Goal: Entertainment & Leisure: Consume media (video, audio)

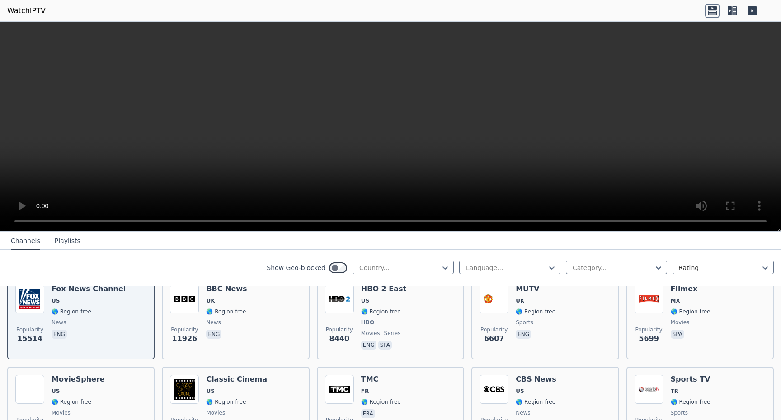
scroll to position [103, 0]
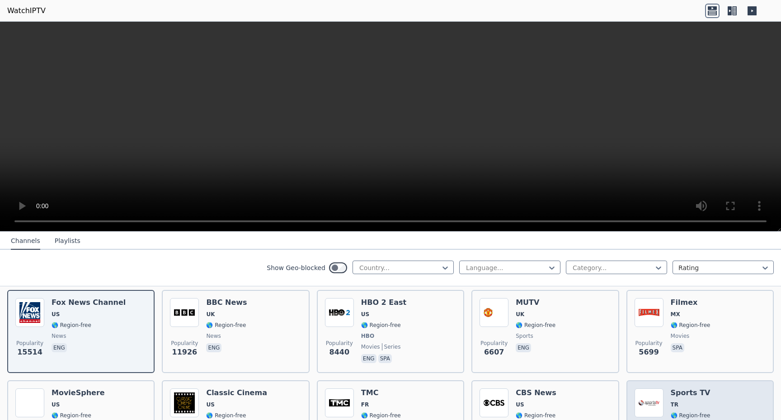
click at [685, 394] on h6 "Sports TV" at bounding box center [690, 393] width 40 height 9
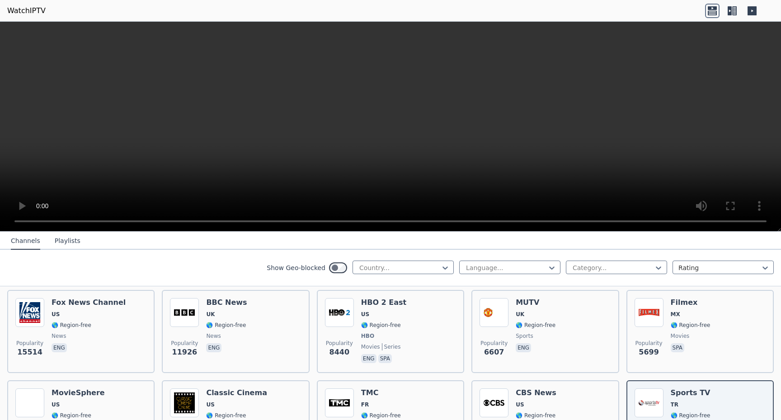
click at [63, 240] on button "Playlists" at bounding box center [68, 241] width 26 height 17
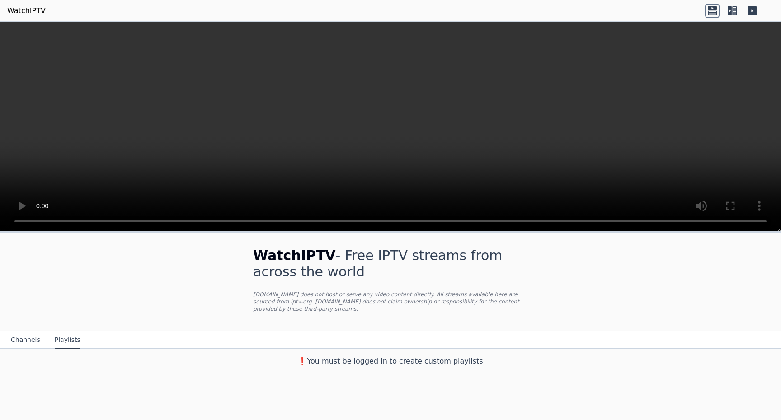
scroll to position [0, 0]
click at [16, 337] on button "Channels" at bounding box center [25, 340] width 29 height 17
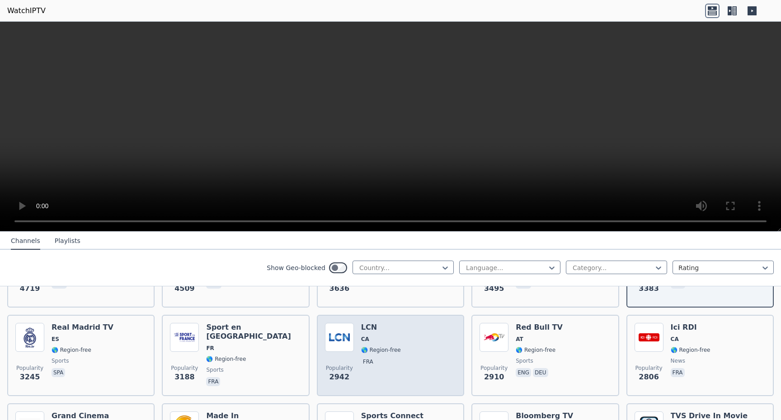
scroll to position [257, 0]
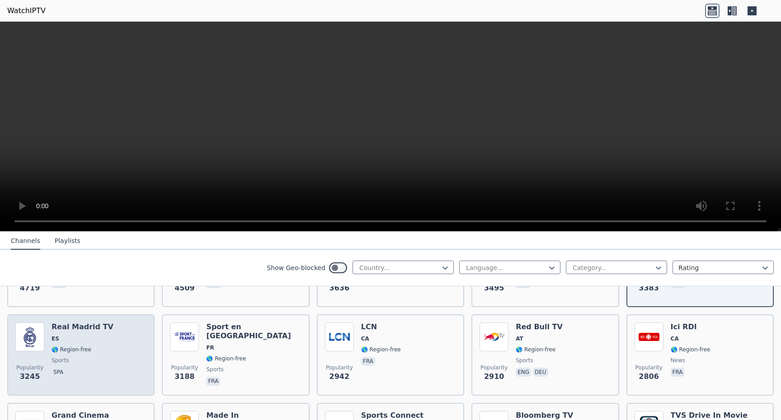
click at [81, 354] on div "Real Madrid TV ES 🌎 Region-free sports spa" at bounding box center [83, 355] width 62 height 65
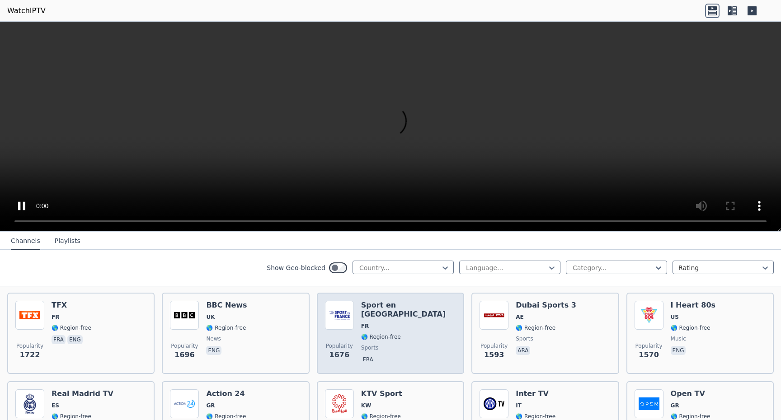
scroll to position [636, 0]
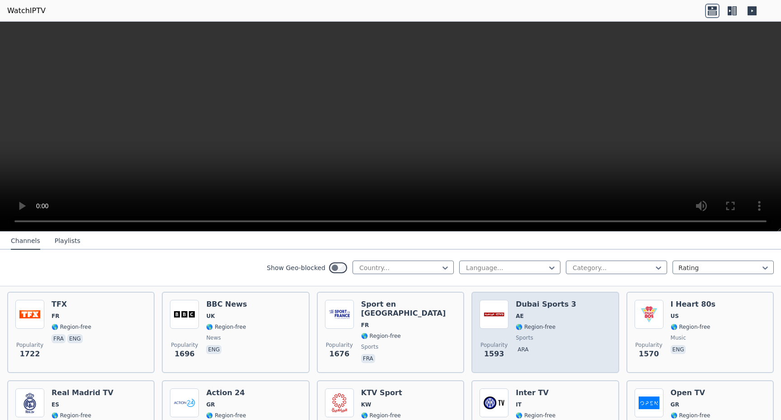
click at [565, 337] on span "sports" at bounding box center [545, 337] width 61 height 7
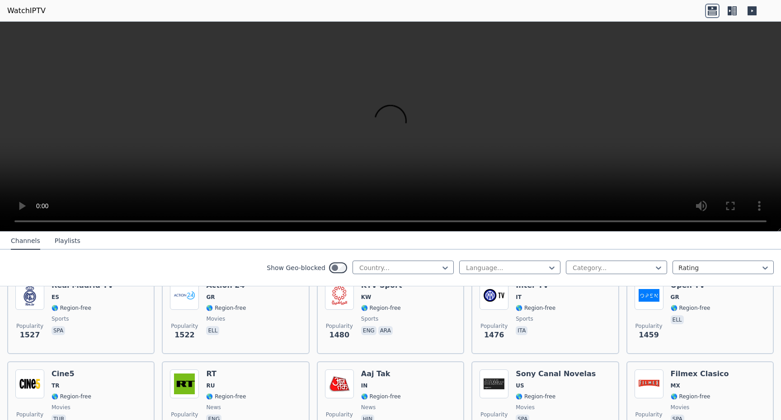
scroll to position [734, 0]
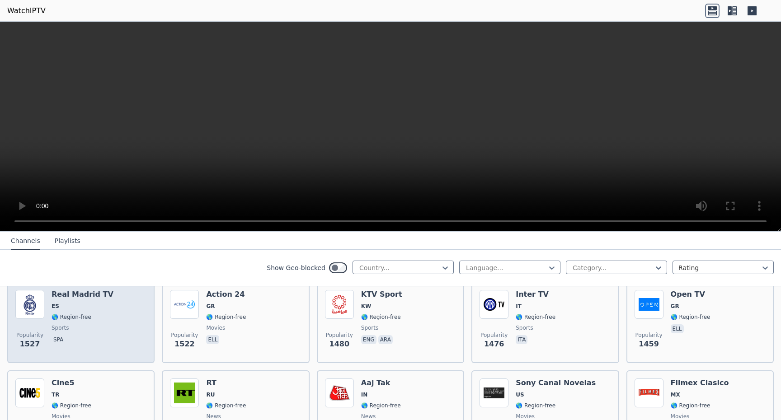
click at [130, 322] on div "Popularity 1527 Real Madrid TV ES 🌎 Region-free sports spa" at bounding box center [80, 322] width 131 height 65
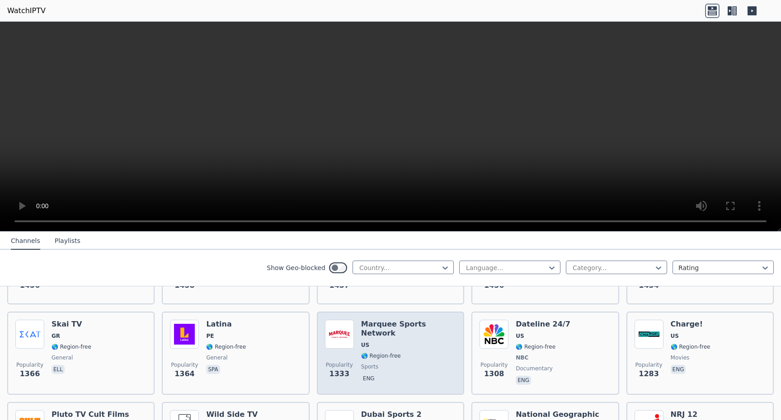
scroll to position [896, 0]
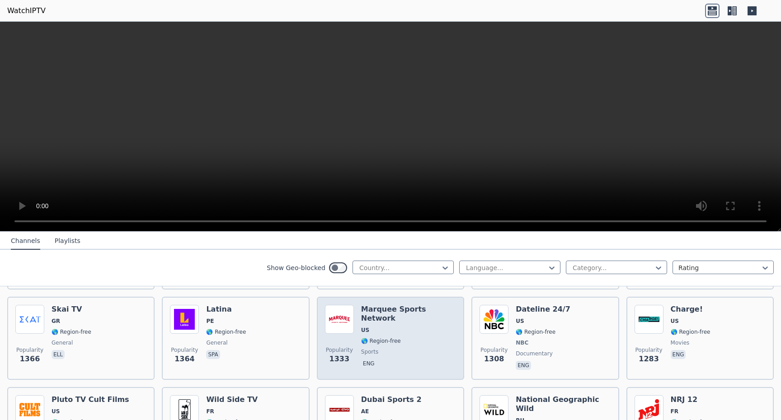
click at [450, 351] on div "Popularity 1333 Marquee Sports Network US 🌎 Region-free sports eng" at bounding box center [390, 338] width 131 height 67
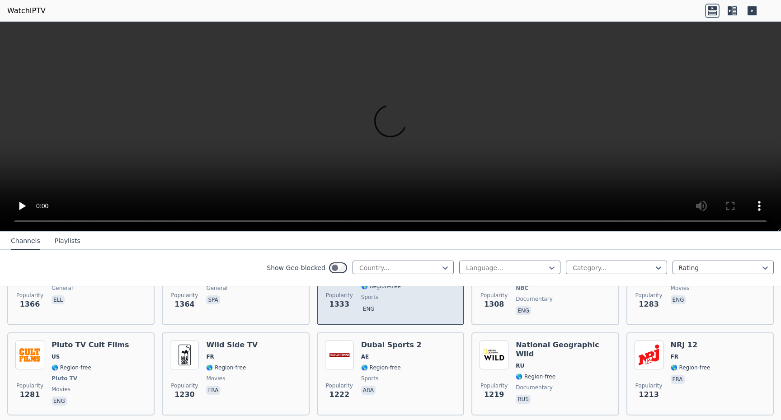
scroll to position [976, 0]
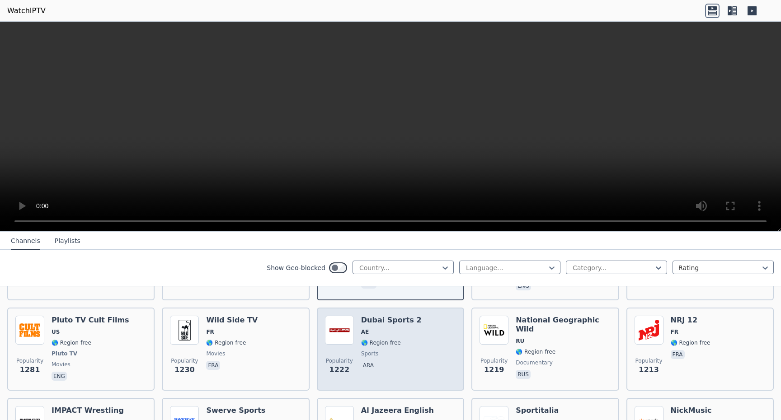
click at [450, 351] on div "Popularity 1222 Dubai Sports 2 AE 🌎 Region-free sports ara" at bounding box center [390, 349] width 131 height 67
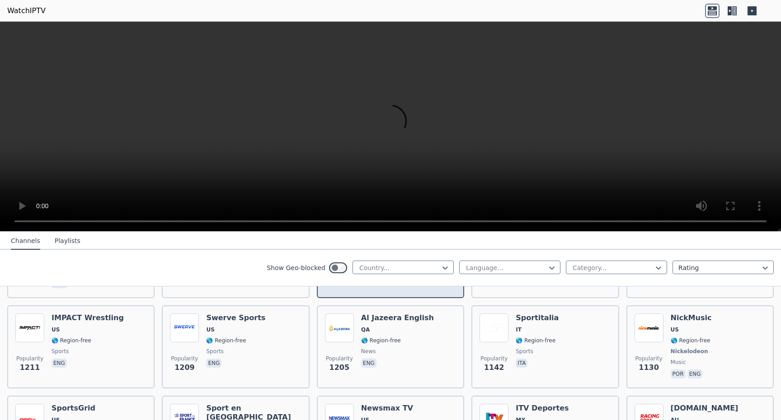
scroll to position [1082, 0]
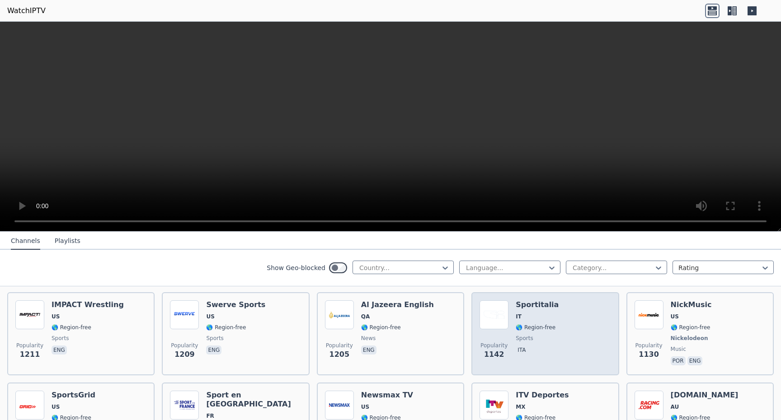
click at [552, 355] on span "ita" at bounding box center [536, 351] width 43 height 11
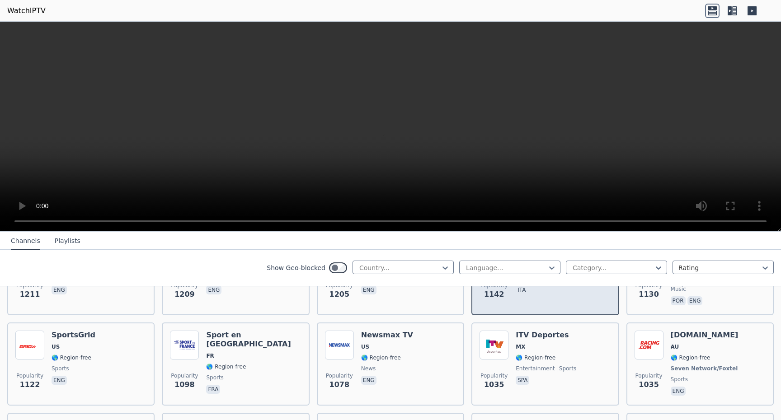
scroll to position [1143, 0]
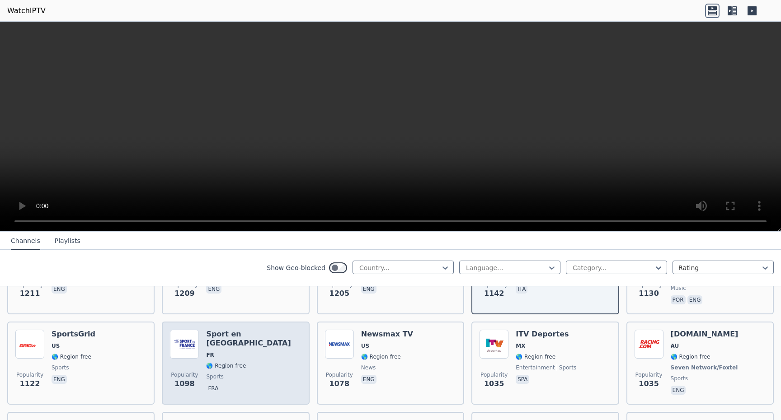
click at [272, 360] on div "Popularity 1098 Sport en [GEOGRAPHIC_DATA] FR 🌎 Region-free sports fra" at bounding box center [235, 363] width 131 height 67
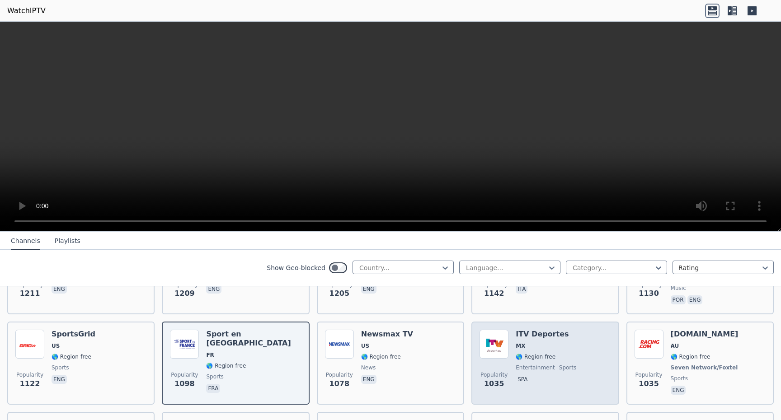
click at [583, 360] on div "Popularity 1035 ITV Deportes MX 🌎 Region-free entertainment sports spa" at bounding box center [544, 363] width 131 height 67
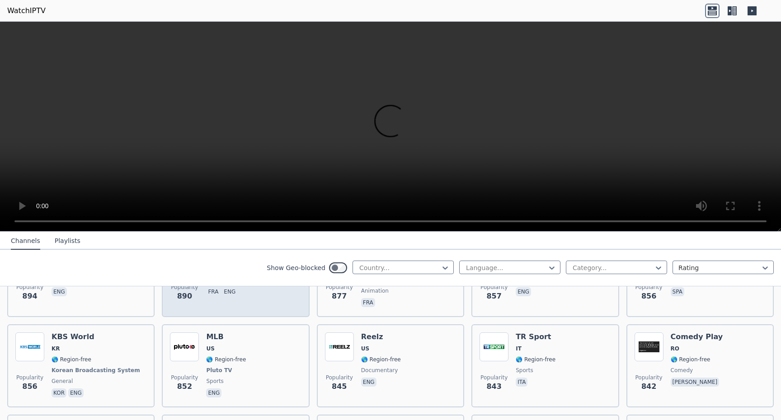
scroll to position [1682, 0]
click at [297, 302] on div "Popularity 890 Clubbing TV FR 🌎 Region-free music fra eng" at bounding box center [235, 274] width 131 height 67
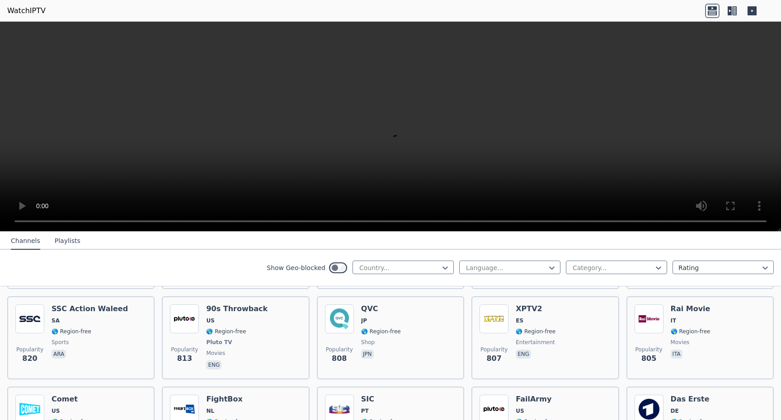
scroll to position [1799, 0]
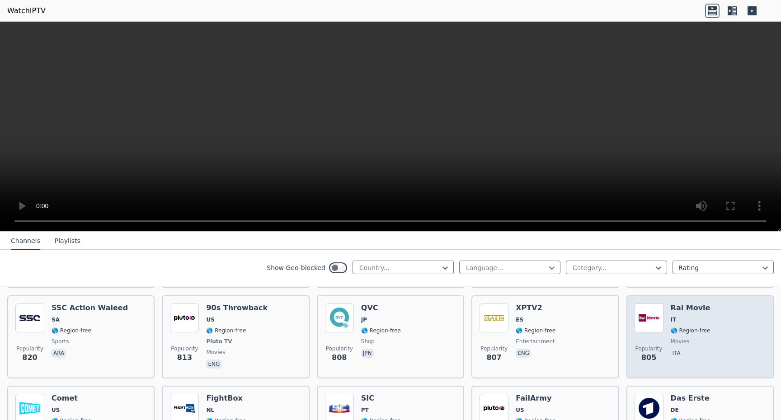
click at [668, 353] on div "Popularity 805 Rai Movie IT 🌎 Region-free movies ita" at bounding box center [699, 337] width 131 height 67
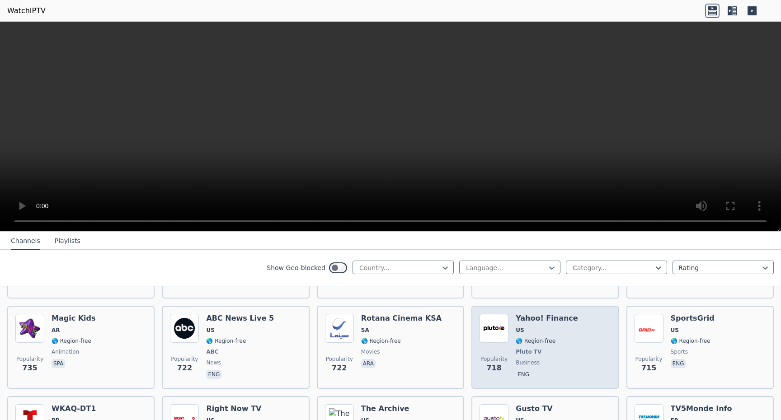
scroll to position [2060, 0]
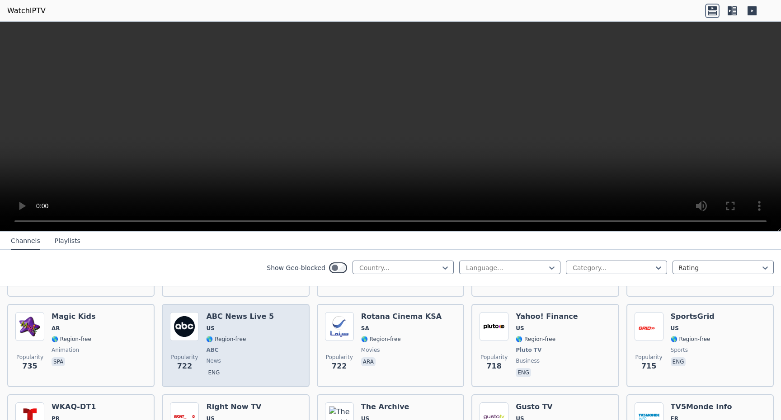
click at [303, 355] on div "Popularity 722 ABC News Live 5 US 🌎 Region-free ABC news eng" at bounding box center [235, 345] width 147 height 83
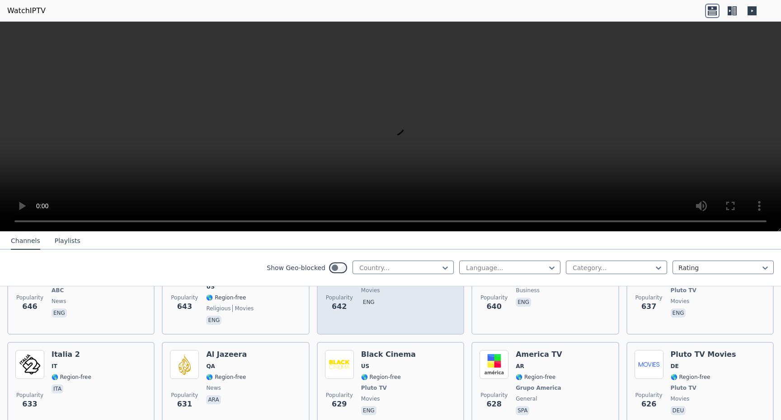
scroll to position [2300, 0]
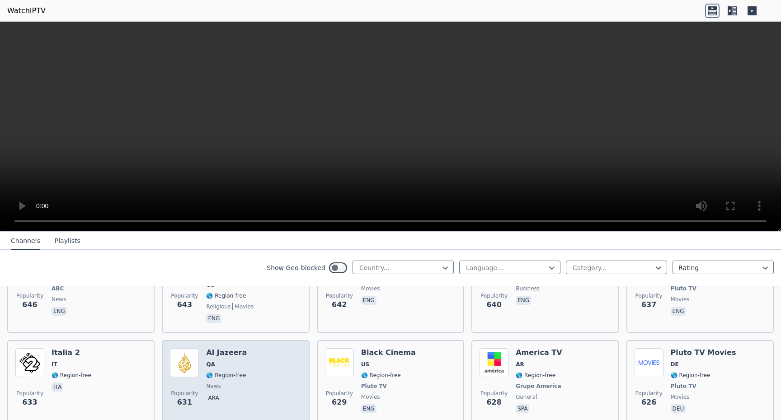
click at [274, 358] on div "Popularity 631 Al Jazeera QA 🌎 Region-free news ara" at bounding box center [235, 381] width 131 height 67
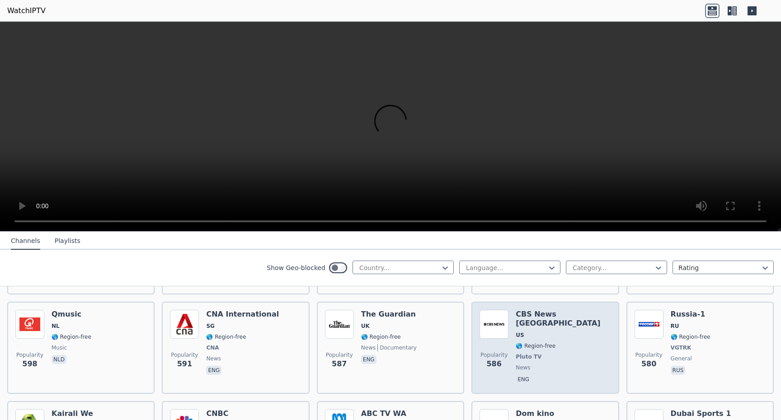
scroll to position [2611, 0]
click at [574, 374] on span "eng" at bounding box center [562, 379] width 95 height 11
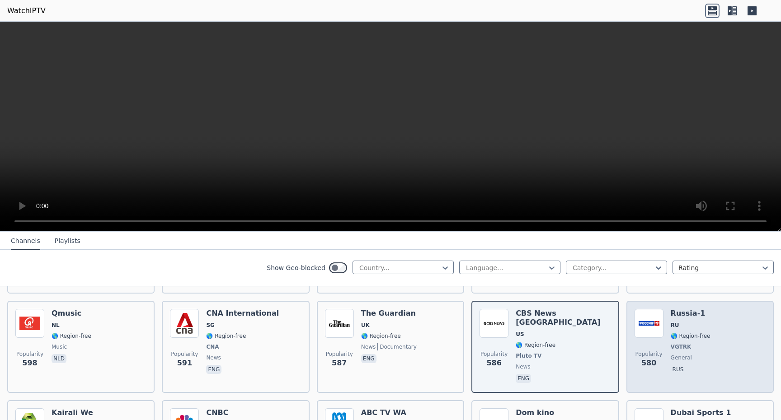
click at [740, 358] on div "Popularity 580 [GEOGRAPHIC_DATA]-1 RU 🌎 Region-free VGTRK general [DEMOGRAPHIC_…" at bounding box center [699, 347] width 131 height 76
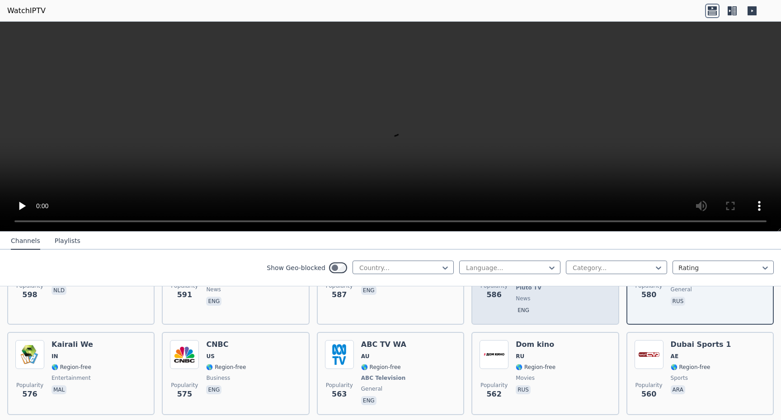
scroll to position [2685, 0]
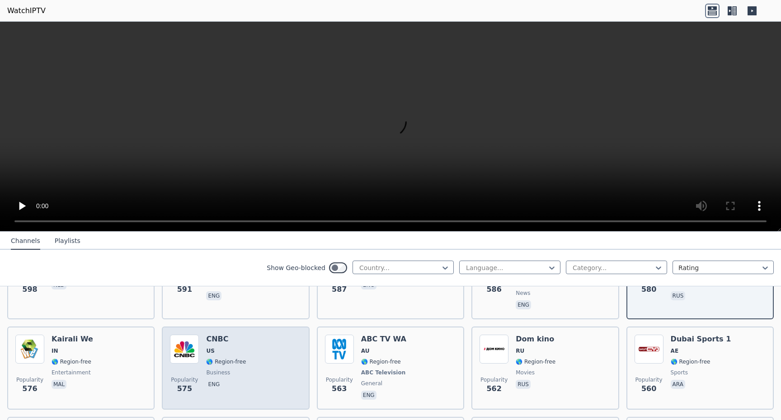
click at [296, 352] on div "Popularity 575 CNBC US 🌎 Region-free business eng" at bounding box center [235, 368] width 131 height 67
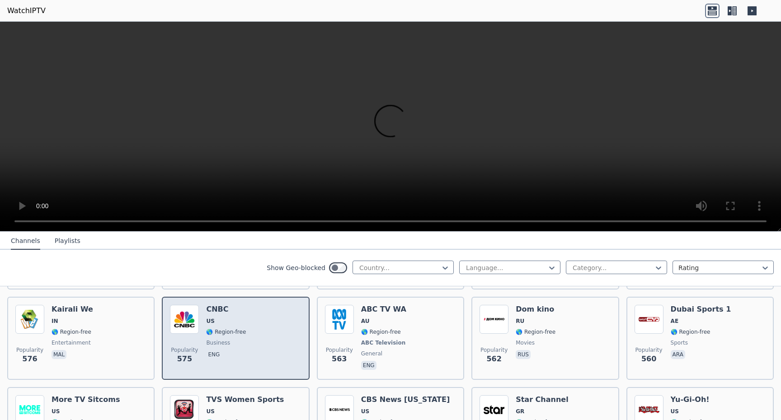
scroll to position [2730, 0]
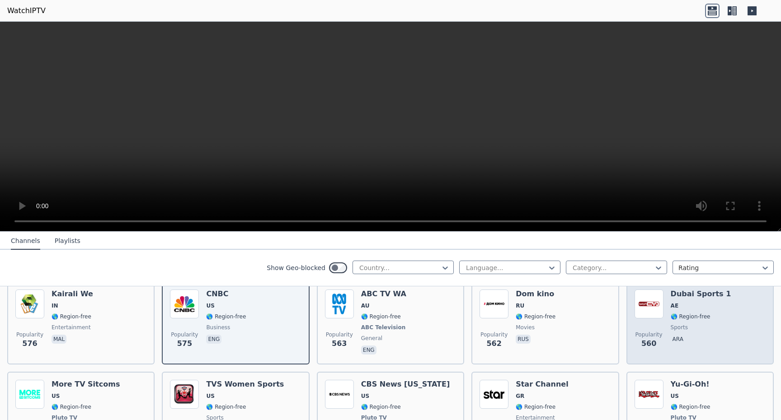
click at [685, 335] on span "ara" at bounding box center [700, 340] width 61 height 11
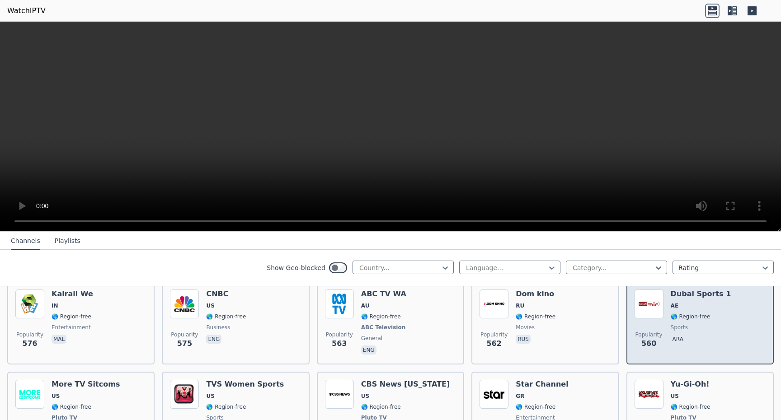
click at [685, 335] on span "ara" at bounding box center [700, 340] width 61 height 11
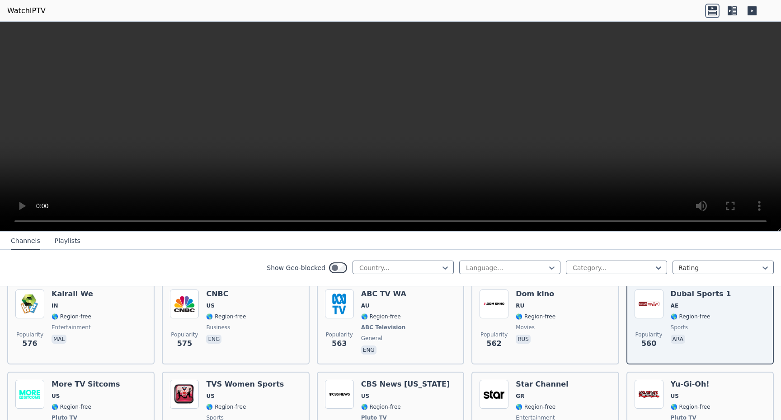
click at [389, 123] on video at bounding box center [390, 127] width 781 height 210
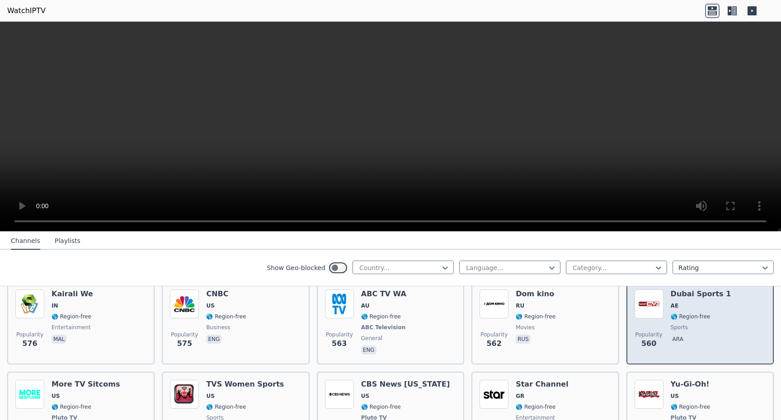
click at [683, 337] on div "Dubai Sports 1 AE 🌎 Region-free sports ara" at bounding box center [700, 323] width 61 height 67
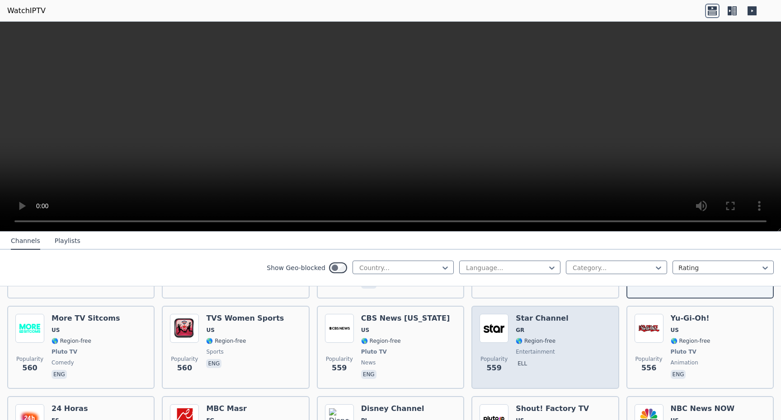
scroll to position [2786, 0]
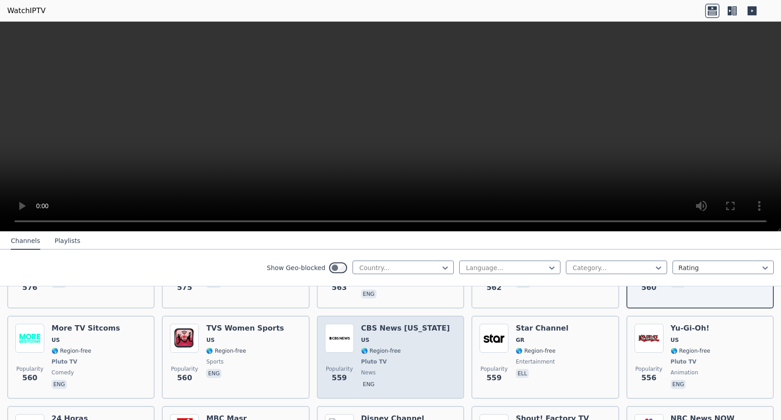
click at [417, 369] on span "news" at bounding box center [405, 372] width 89 height 7
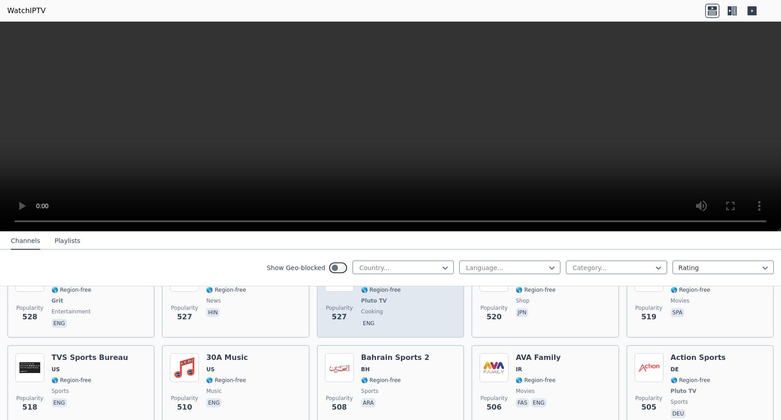
scroll to position [3028, 0]
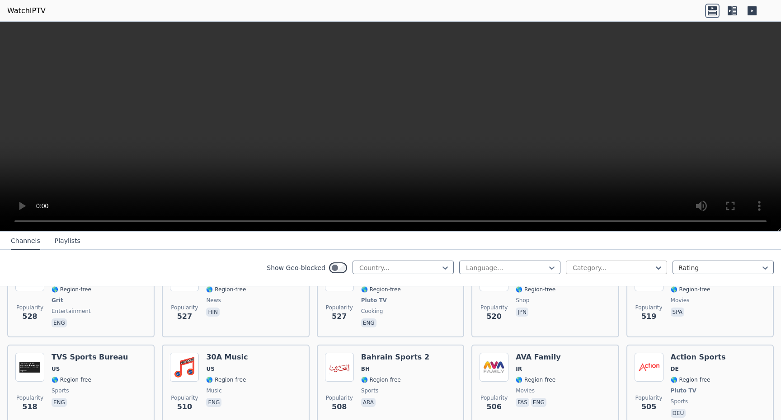
click at [597, 271] on div at bounding box center [613, 267] width 82 height 9
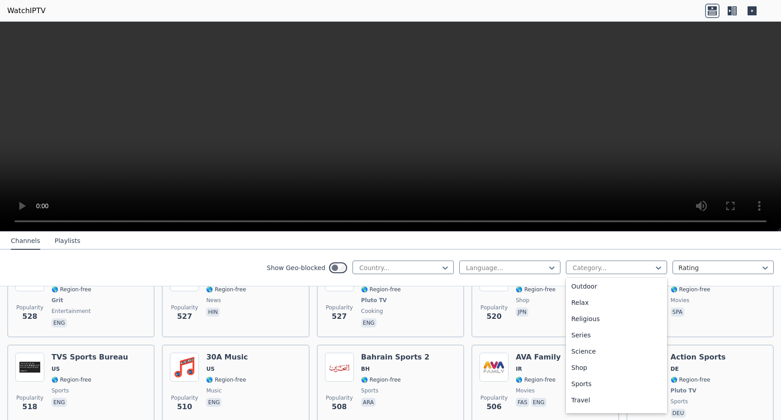
scroll to position [295, 0]
click at [582, 383] on div "Sports" at bounding box center [616, 383] width 101 height 16
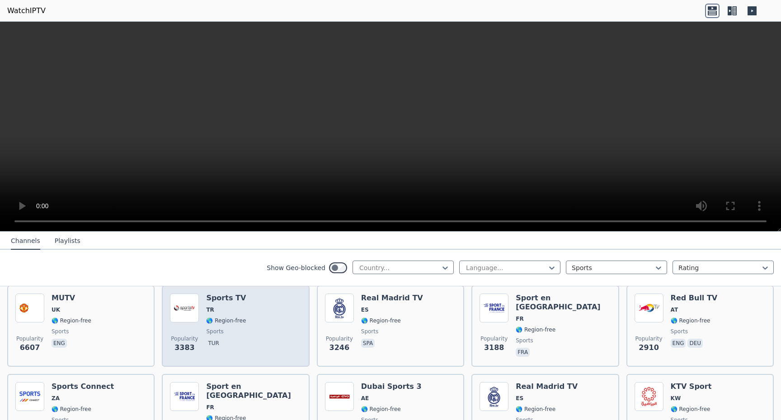
scroll to position [103, 0]
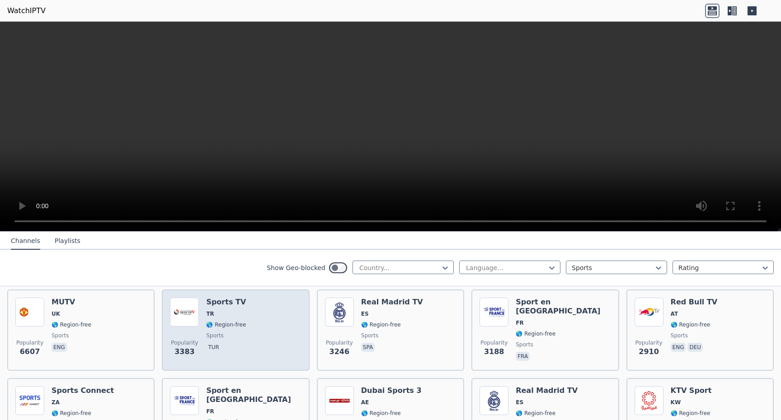
click at [293, 345] on div "Popularity 3383 Sports TV TR 🌎 Region-free sports tur" at bounding box center [235, 330] width 131 height 65
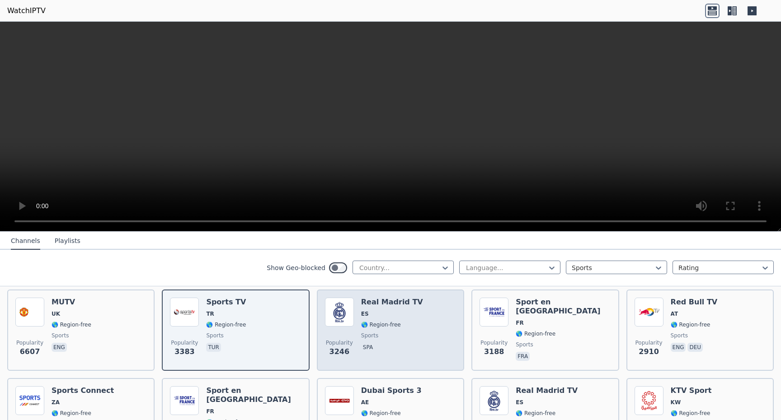
click at [444, 334] on div "Popularity 3246 Real Madrid TV ES 🌎 Region-free sports spa" at bounding box center [390, 330] width 131 height 65
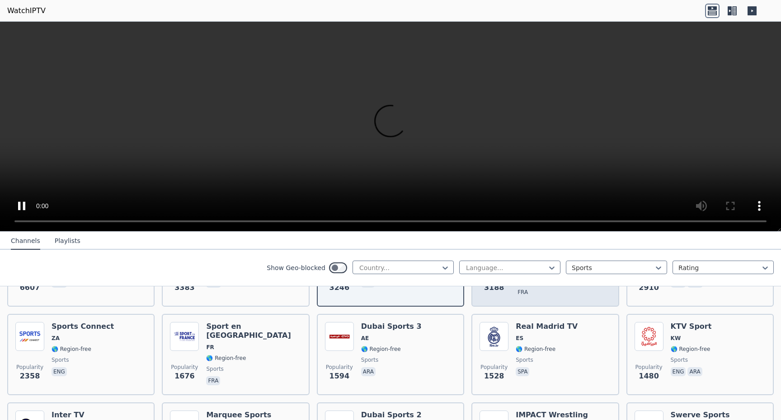
scroll to position [180, 0]
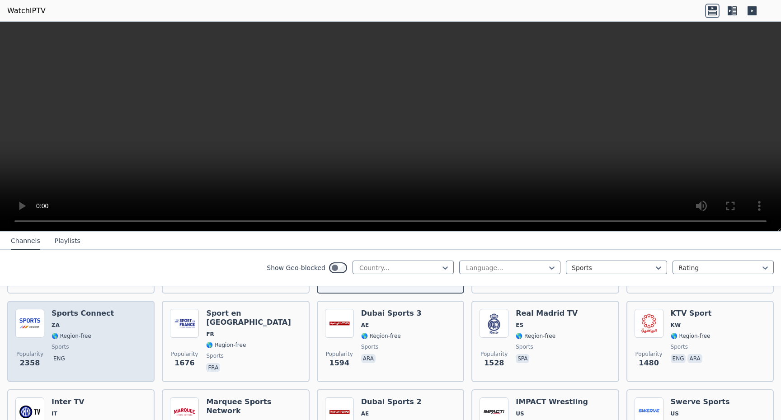
click at [127, 365] on div "Popularity 2358 Sports Connect ZA 🌎 Region-free sports eng" at bounding box center [80, 341] width 131 height 65
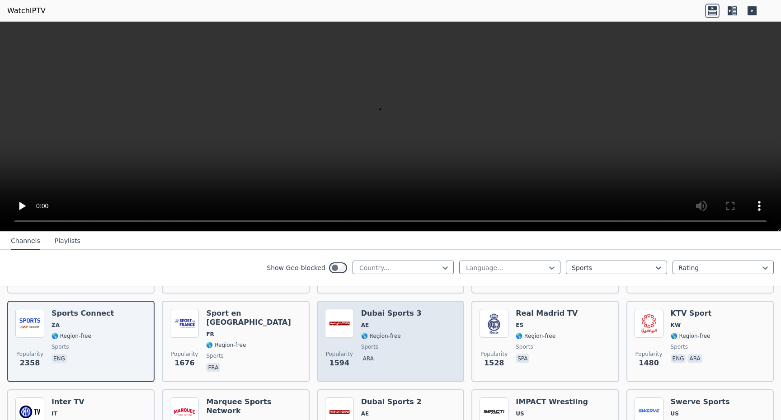
click at [403, 363] on span "ara" at bounding box center [391, 359] width 61 height 11
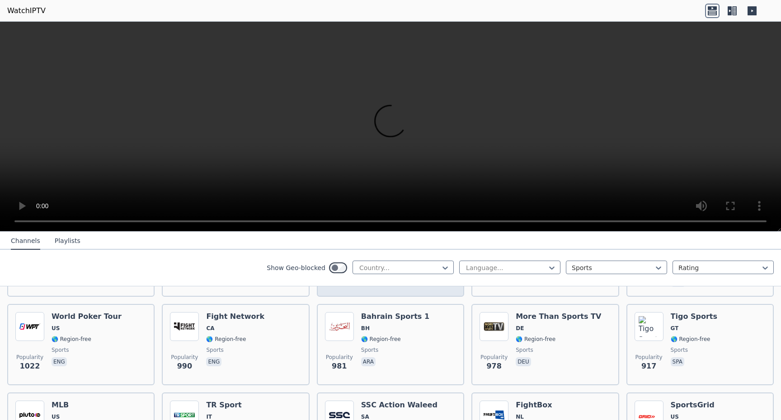
scroll to position [460, 0]
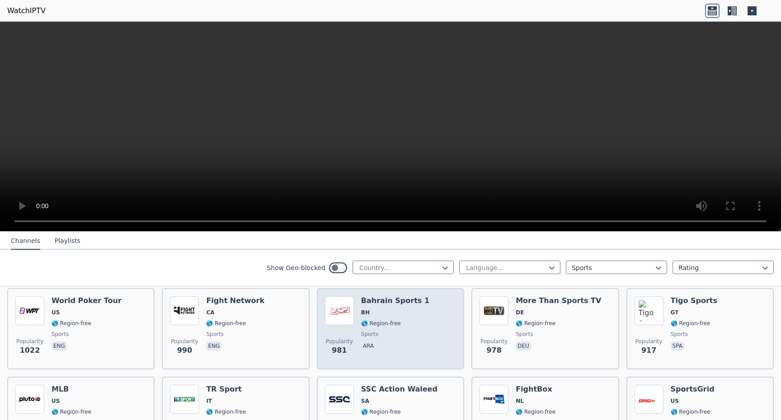
click at [445, 357] on div "Popularity 981 Bahrain Sports 1 BH 🌎 Region-free sports ara" at bounding box center [390, 328] width 131 height 65
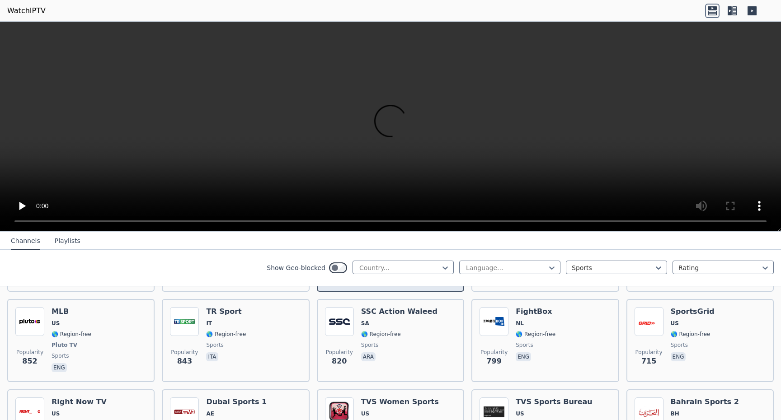
scroll to position [541, 0]
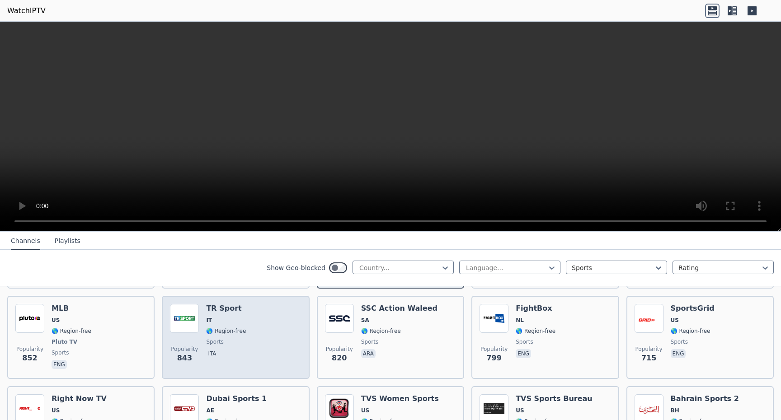
click at [287, 349] on div "Popularity 843 TR Sport IT 🌎 Region-free sports ita" at bounding box center [235, 337] width 131 height 67
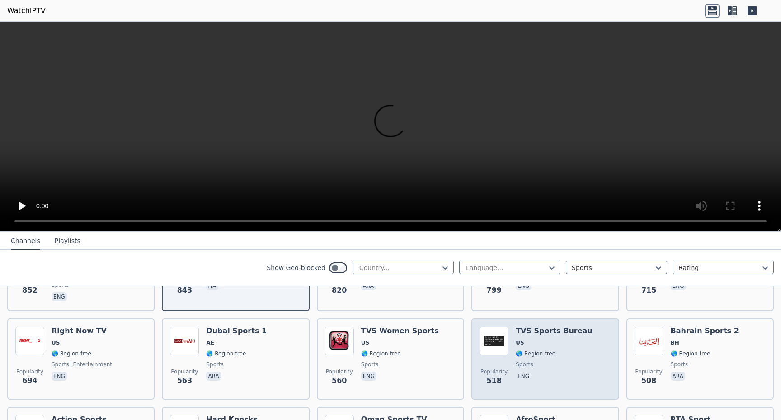
scroll to position [610, 0]
click at [578, 357] on div "TVS Sports Bureau US 🌎 Region-free sports eng" at bounding box center [553, 358] width 77 height 65
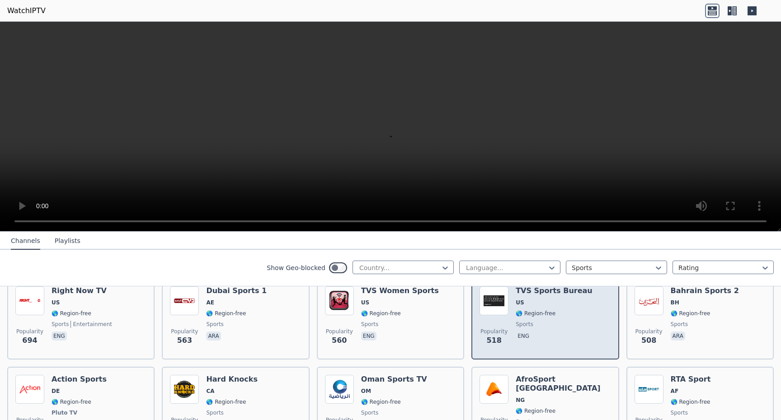
scroll to position [653, 0]
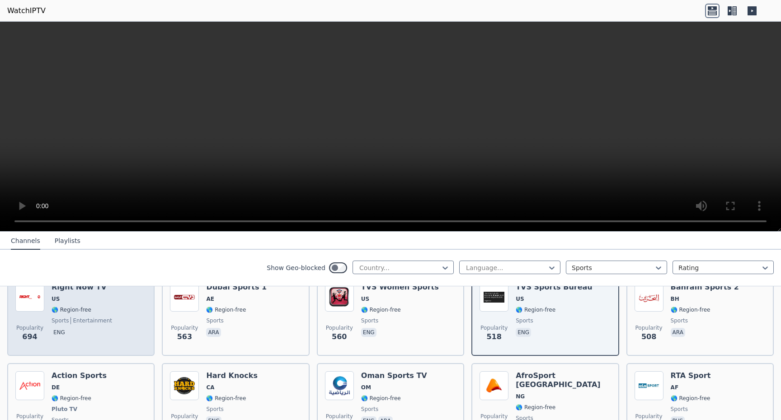
click at [114, 301] on div "Popularity 694 Right Now TV US 🌎 Region-free sports entertainment eng" at bounding box center [80, 315] width 131 height 65
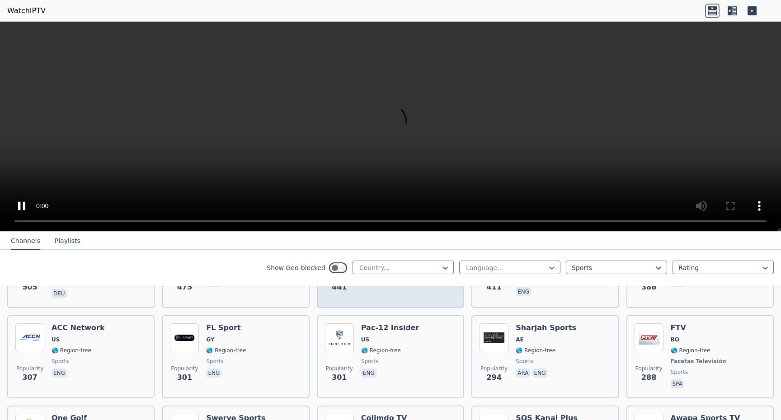
scroll to position [810, 0]
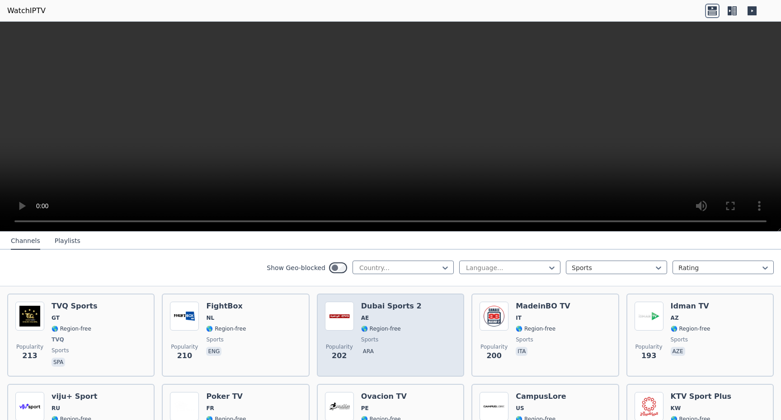
click at [430, 360] on div "Popularity 202 Dubai Sports 2 AE 🌎 Region-free sports ara" at bounding box center [390, 335] width 131 height 67
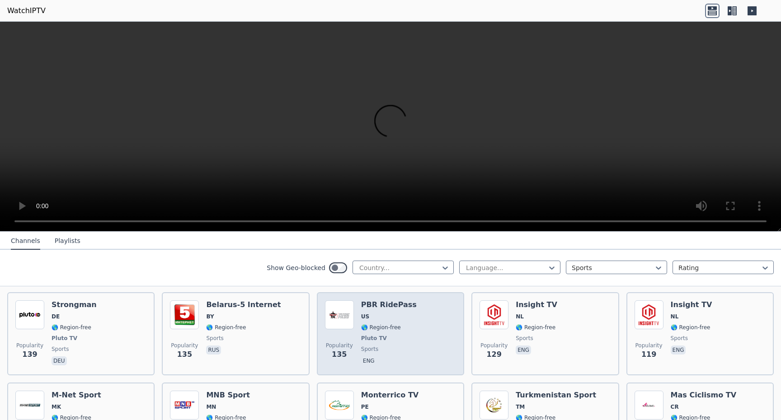
scroll to position [1635, 0]
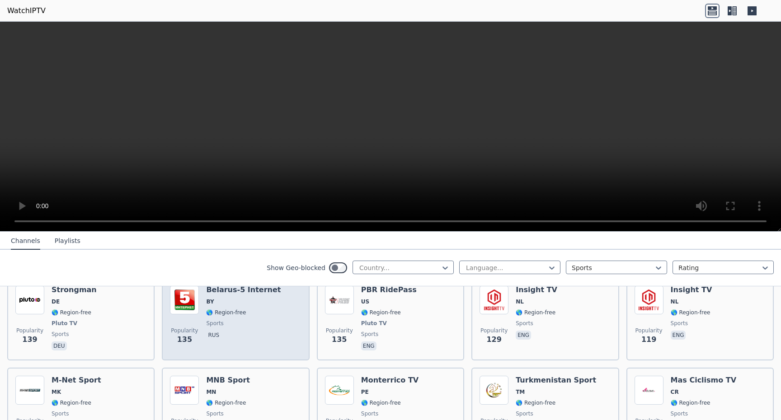
click at [284, 343] on div "Popularity 135 [GEOGRAPHIC_DATA]-5 Internet BY 🌎 Region-free sports rus" at bounding box center [235, 319] width 131 height 67
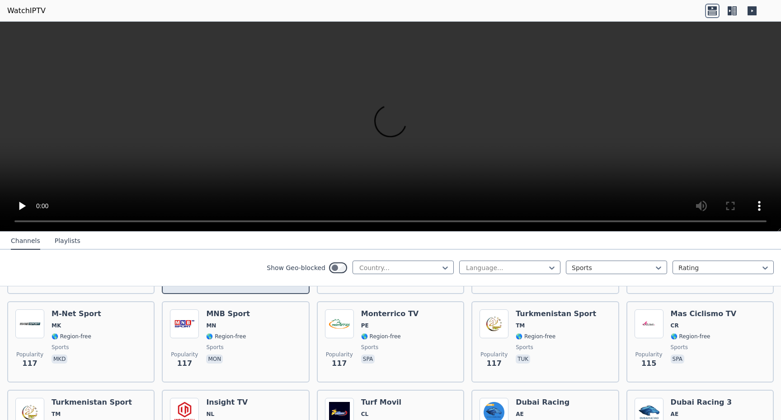
scroll to position [1704, 0]
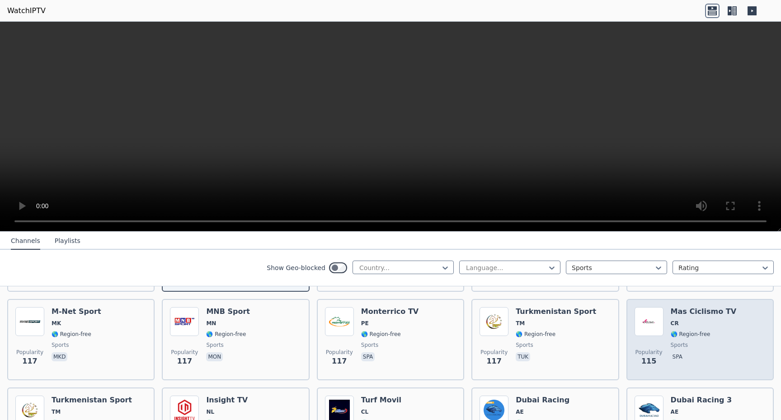
click at [732, 336] on div "Popularity 115 Mas Ciclismo TV CR 🌎 Region-free sports spa" at bounding box center [699, 339] width 131 height 65
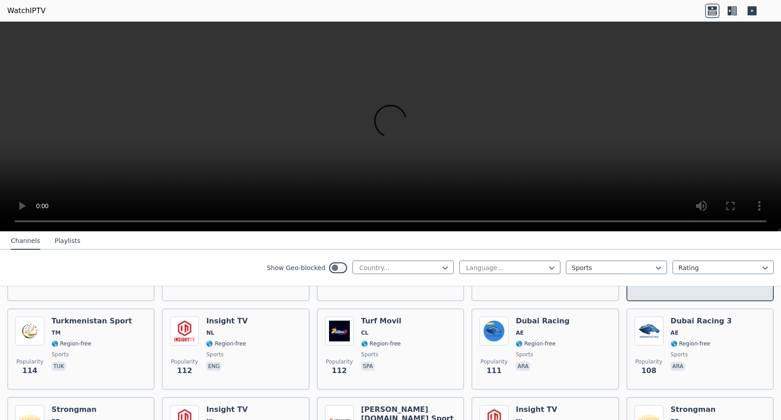
scroll to position [1784, 0]
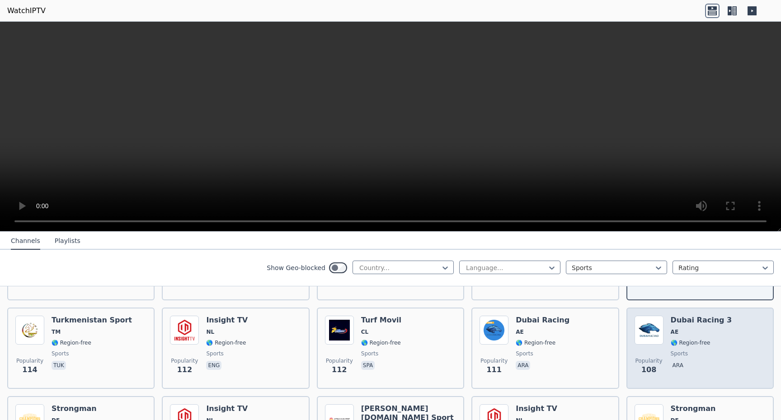
click at [732, 336] on div "Popularity 108 Dubai Racing 3 AE 🌎 Region-free sports ara" at bounding box center [699, 348] width 131 height 65
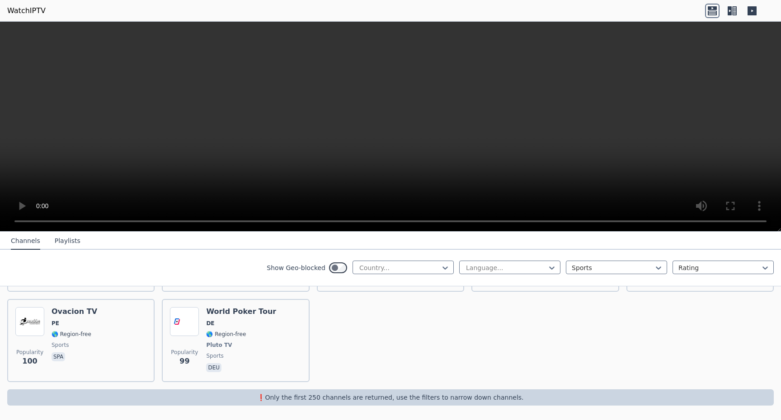
scroll to position [0, 0]
